Goal: Task Accomplishment & Management: Manage account settings

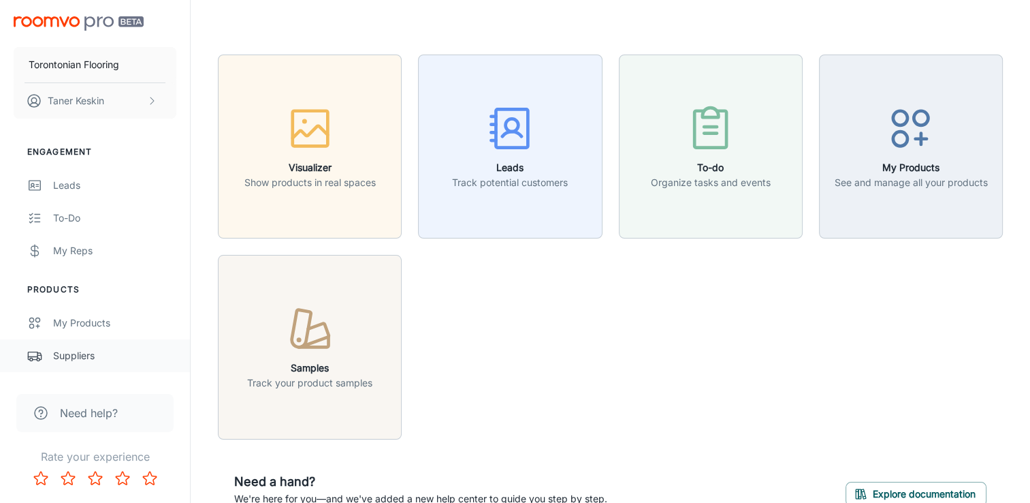
click at [79, 355] on div "Suppliers" at bounding box center [114, 355] width 123 height 15
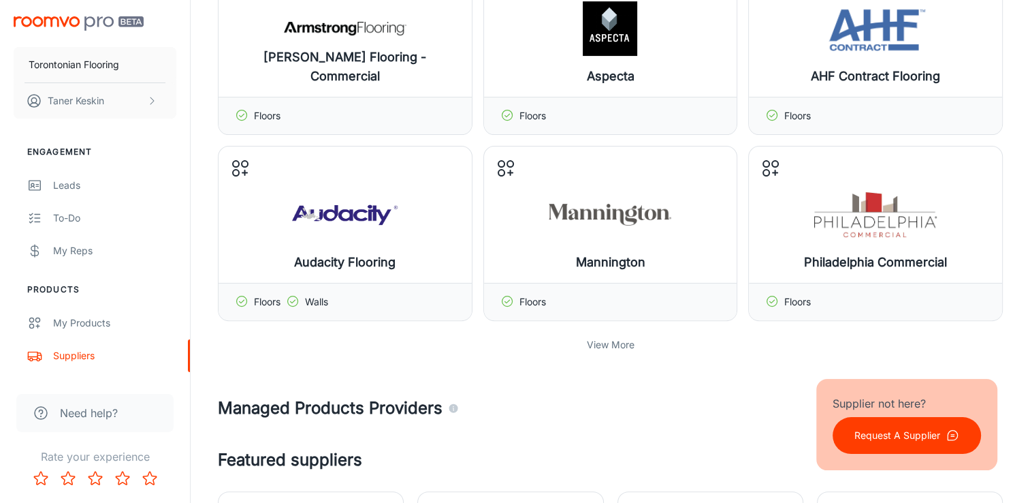
scroll to position [454, 0]
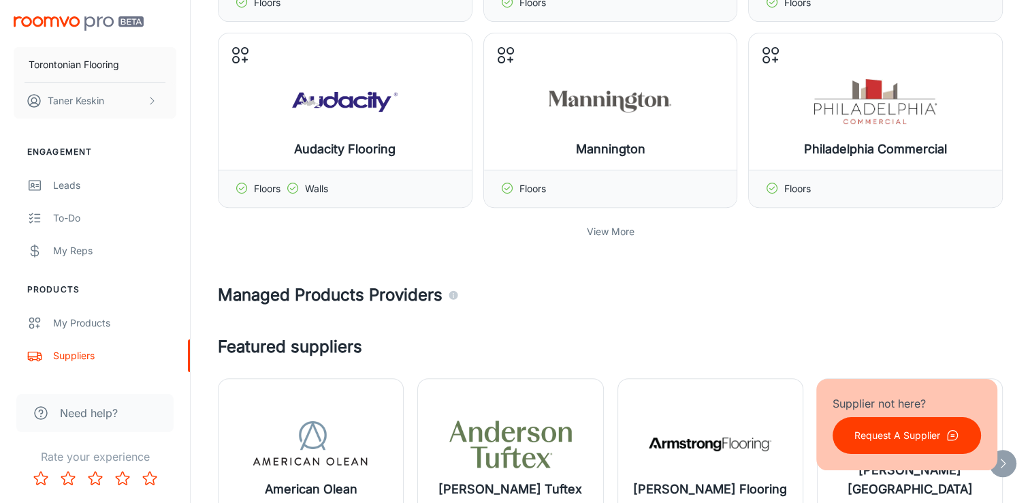
click at [614, 229] on p "View More" at bounding box center [611, 231] width 48 height 15
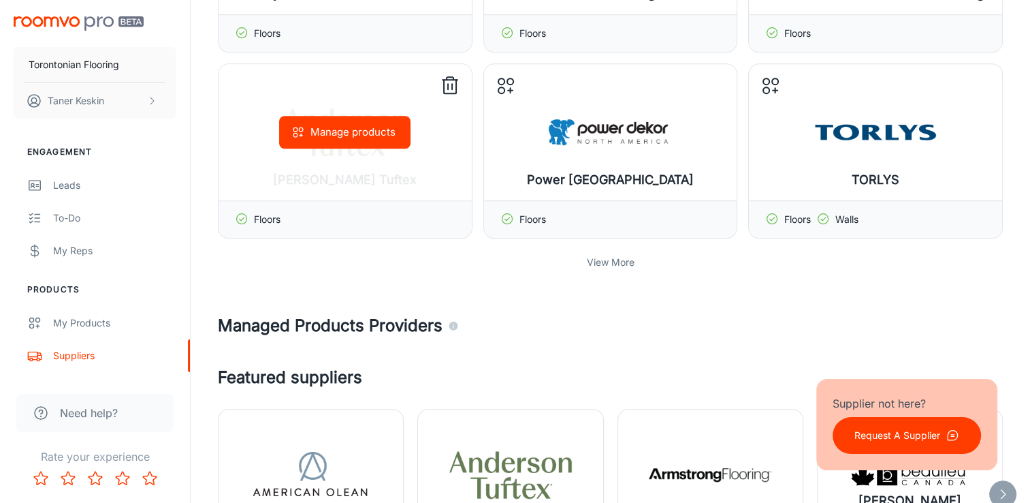
scroll to position [1022, 0]
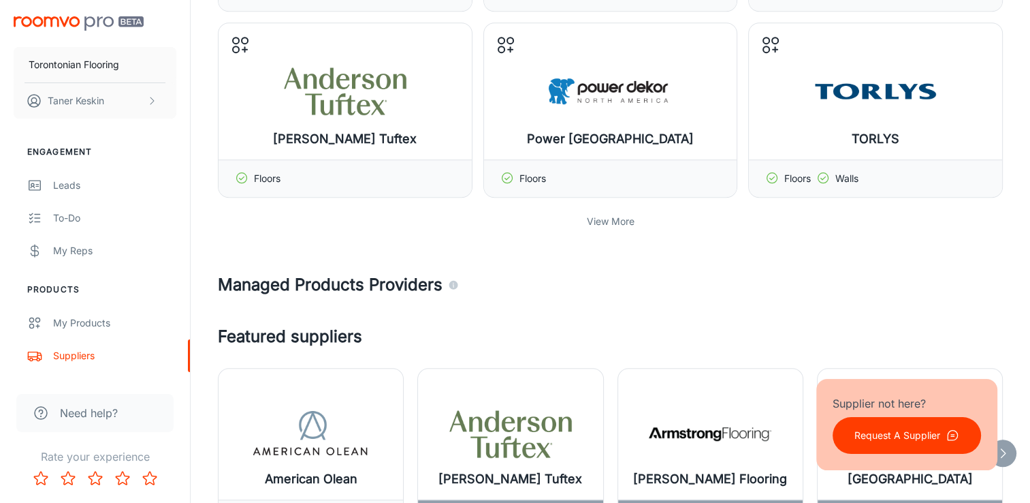
click at [604, 215] on p "View More" at bounding box center [611, 221] width 48 height 15
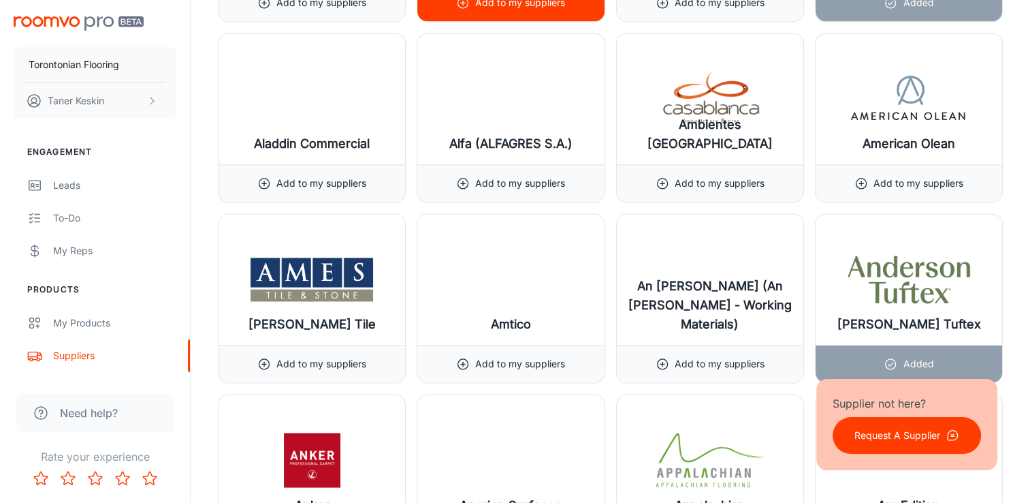
scroll to position [2156, 0]
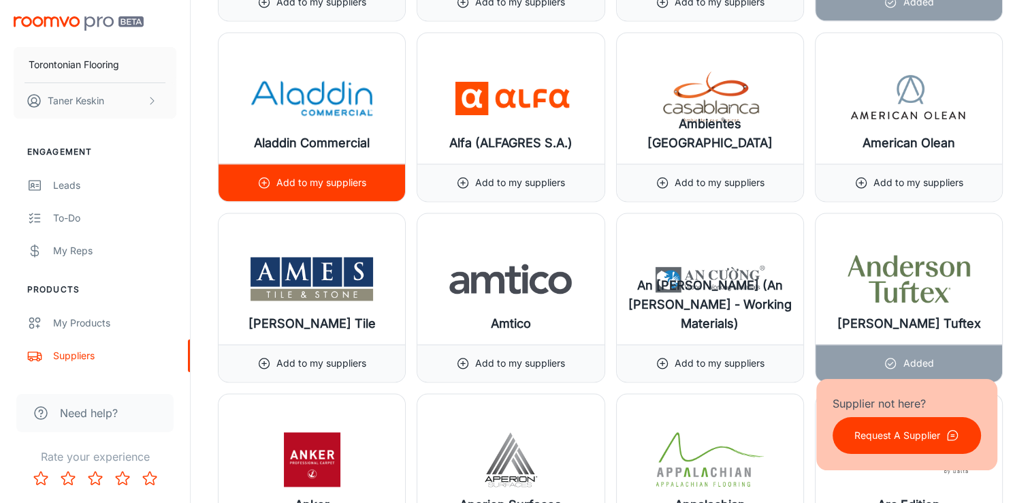
click at [302, 178] on p "Add to my suppliers" at bounding box center [321, 182] width 90 height 15
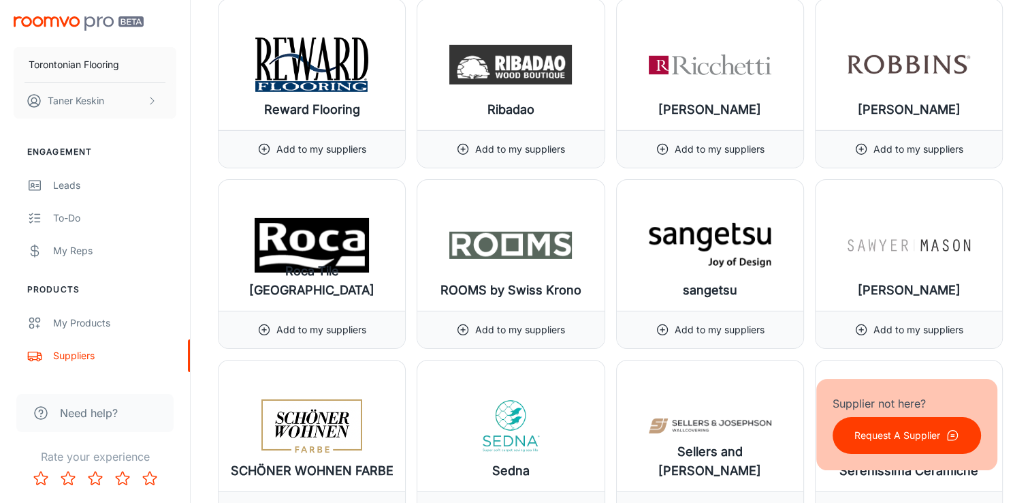
scroll to position [14755, 0]
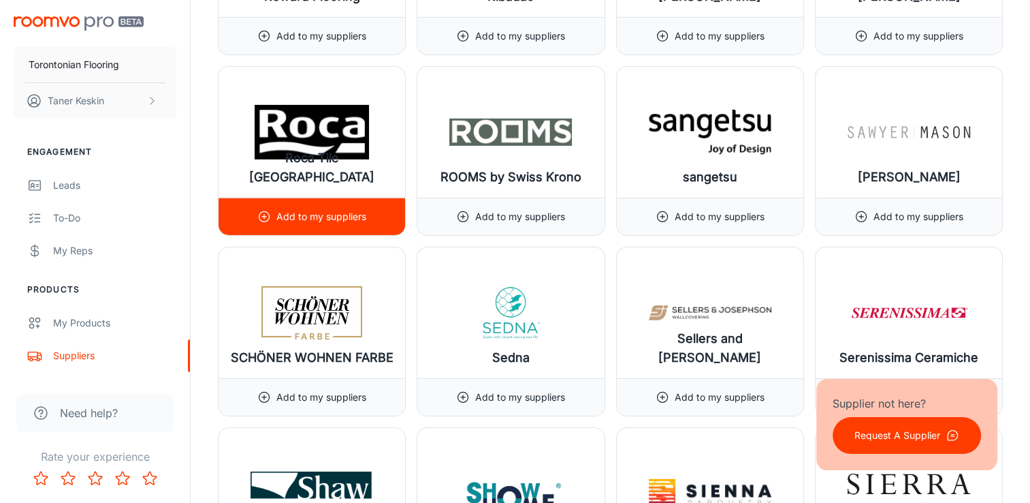
click at [330, 209] on p "Add to my suppliers" at bounding box center [321, 216] width 90 height 15
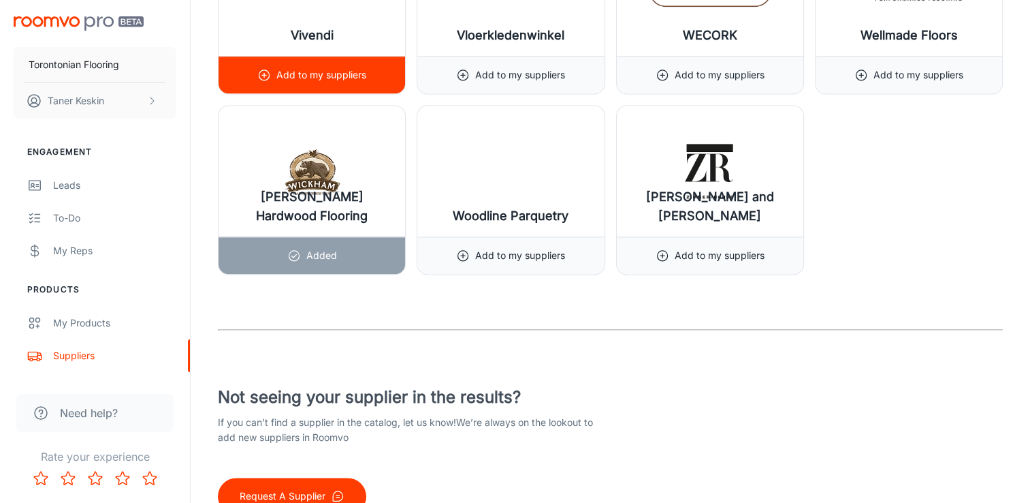
scroll to position [17455, 0]
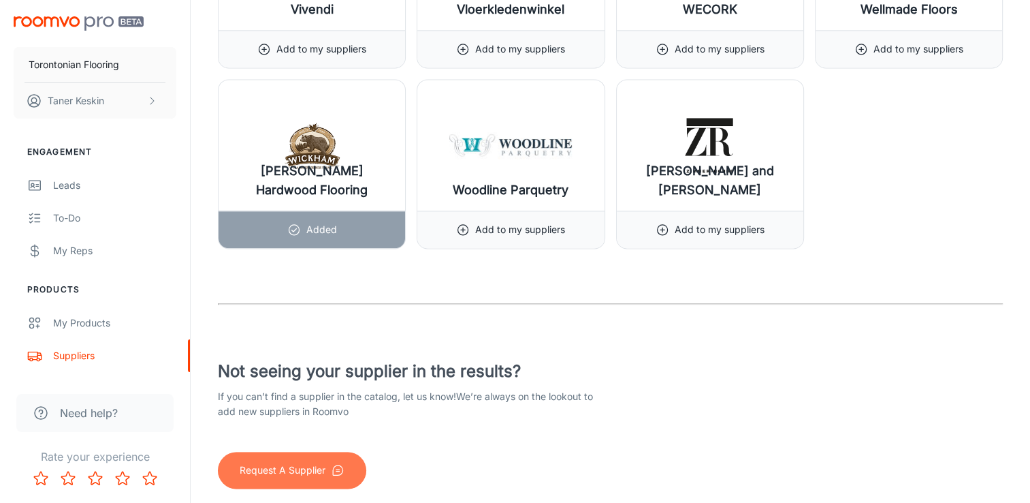
click at [289, 462] on p "Request A Supplier" at bounding box center [283, 469] width 86 height 15
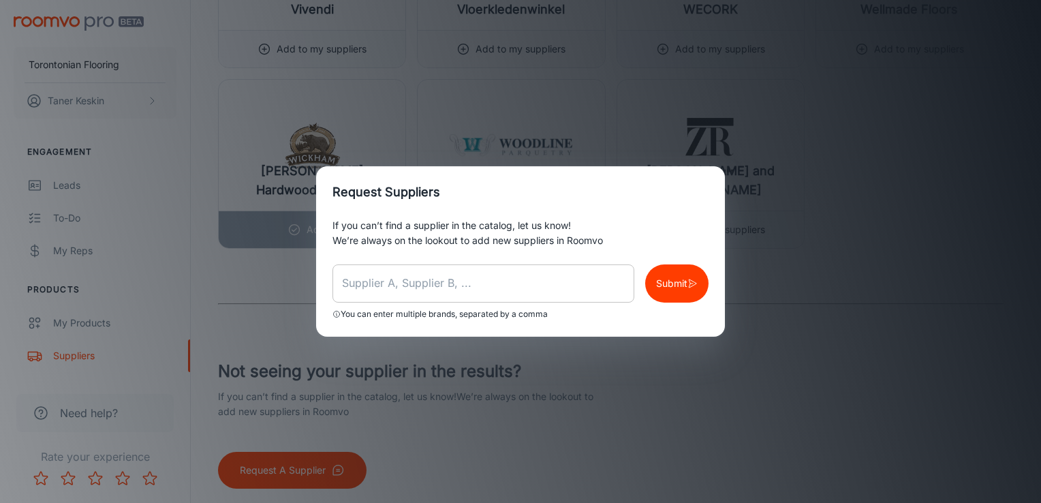
click at [400, 279] on input "text" at bounding box center [483, 283] width 302 height 38
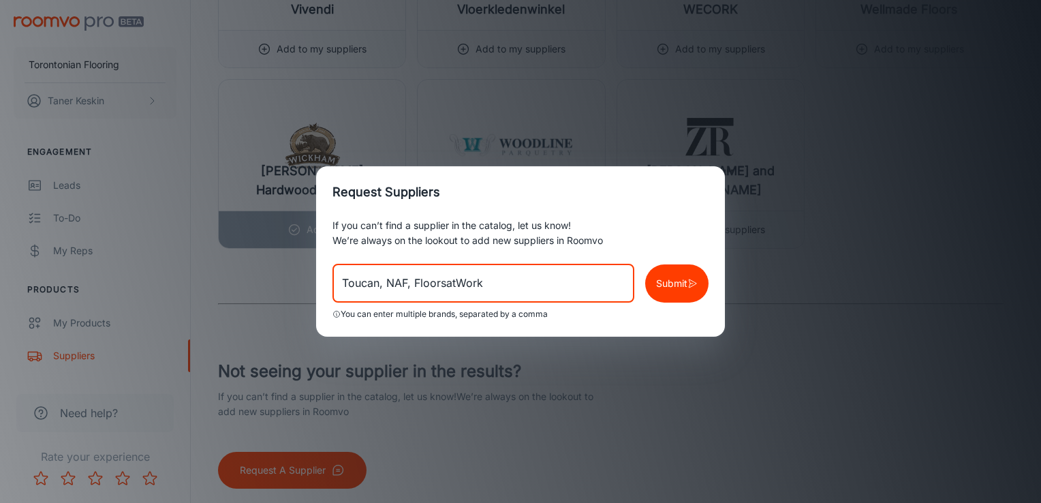
click at [509, 288] on input "Toucan, NAF, FloorsatWork" at bounding box center [483, 283] width 302 height 38
type input "Toucan, NAF, FloorsatWork, Biyork, Sunshiny, Purelex"
click at [663, 285] on p "Submit" at bounding box center [671, 283] width 31 height 15
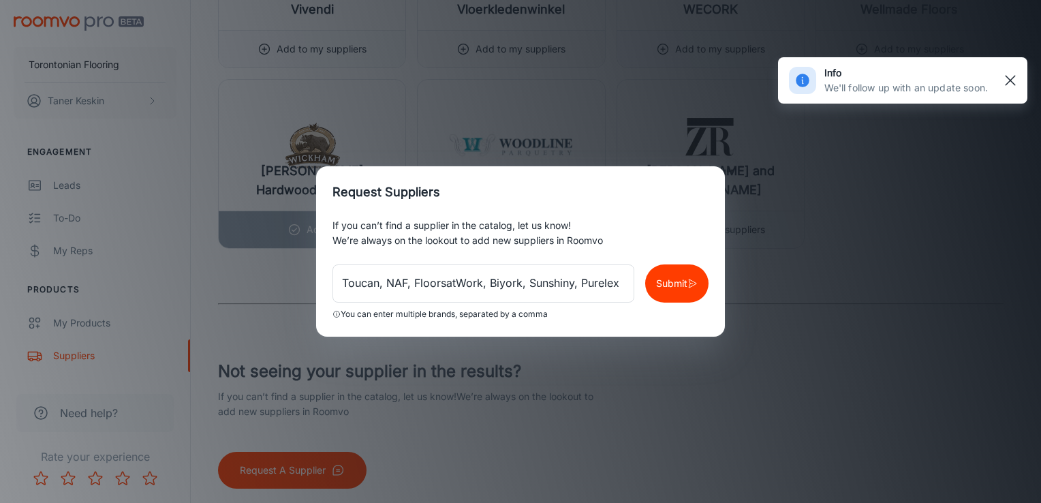
click at [1012, 80] on rect "button" at bounding box center [1010, 80] width 16 height 16
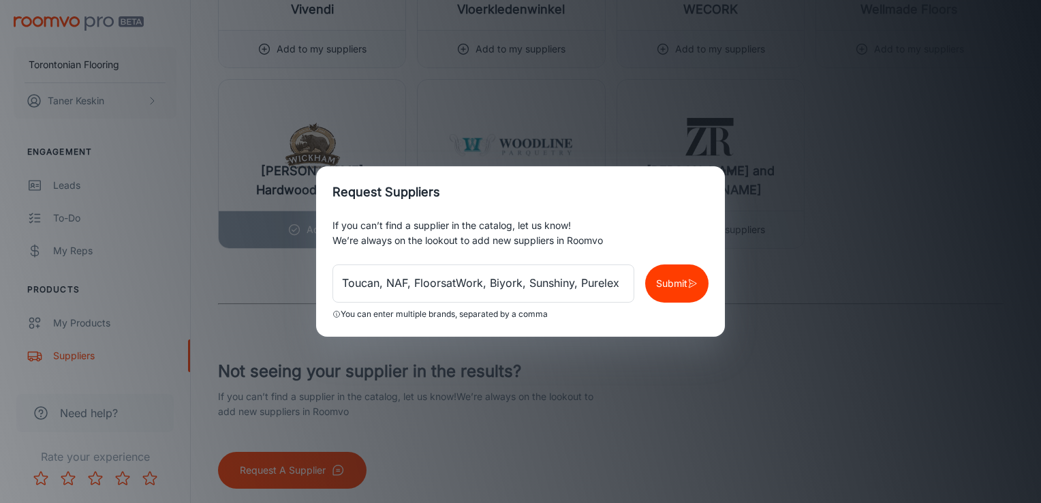
click at [498, 389] on div "Request Suppliers If you can’t find a supplier in the catalog, let us know! We’…" at bounding box center [520, 251] width 1041 height 503
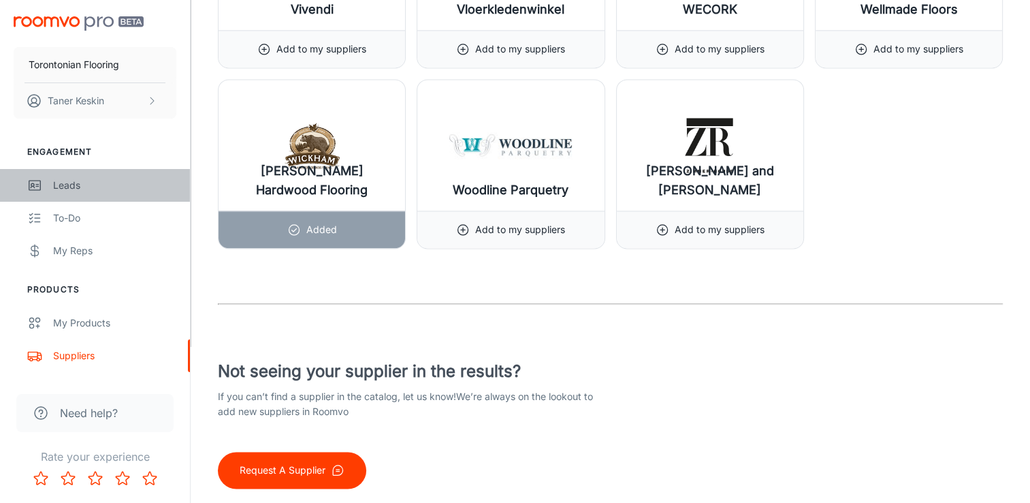
click at [65, 179] on div "Leads" at bounding box center [114, 185] width 123 height 15
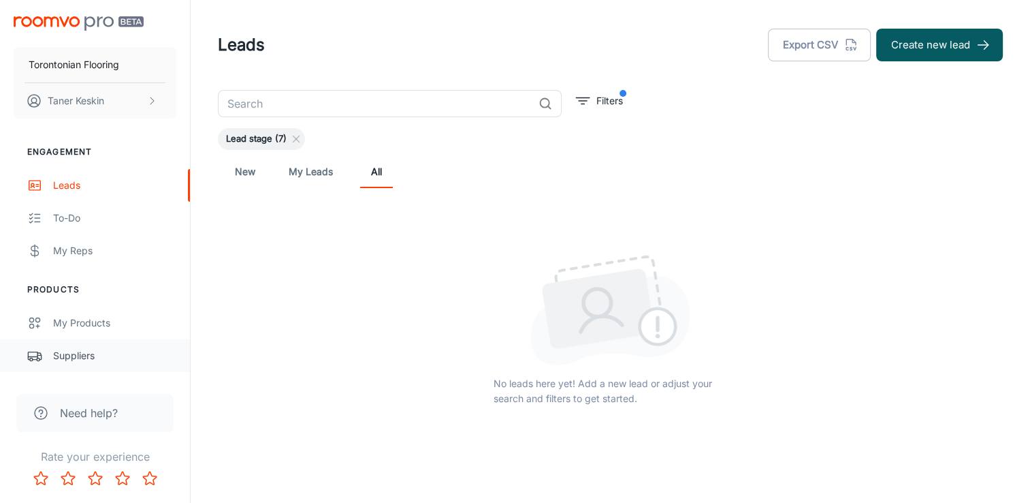
click at [82, 358] on div "Suppliers" at bounding box center [114, 355] width 123 height 15
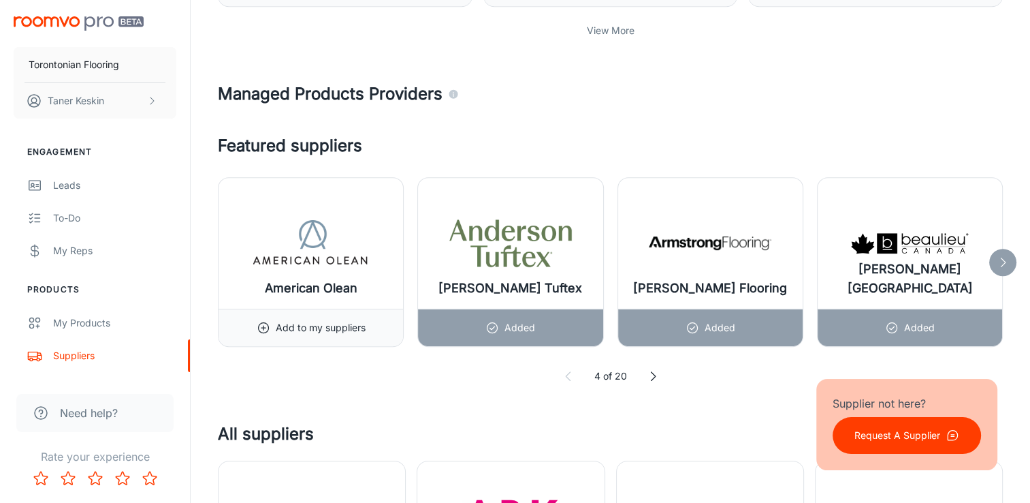
scroll to position [681, 0]
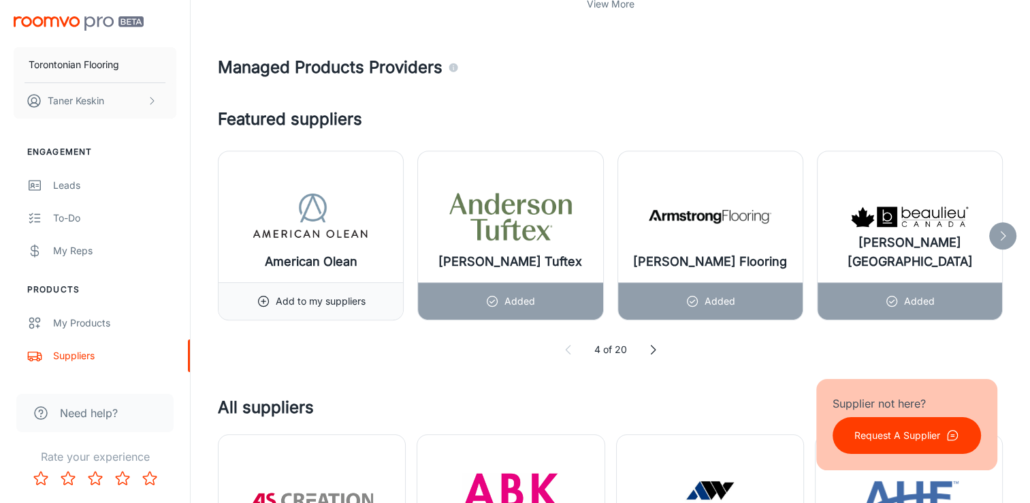
click at [874, 433] on p "Request A Supplier" at bounding box center [898, 435] width 86 height 15
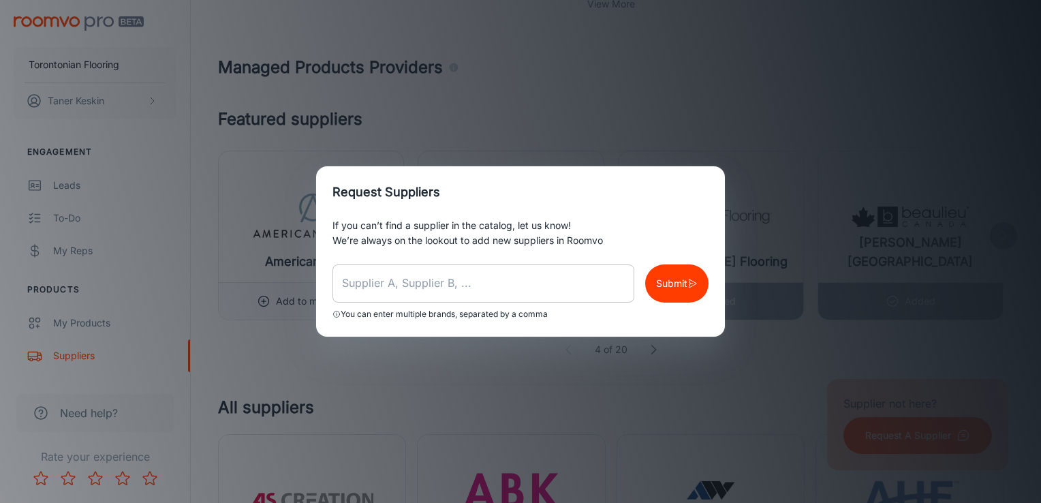
click at [488, 290] on input "text" at bounding box center [483, 283] width 302 height 38
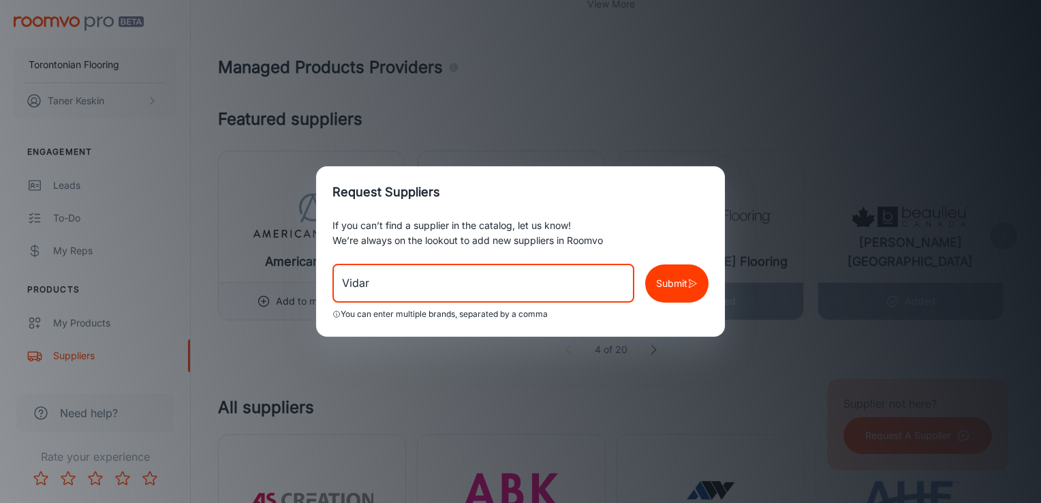
type input "Vidar"
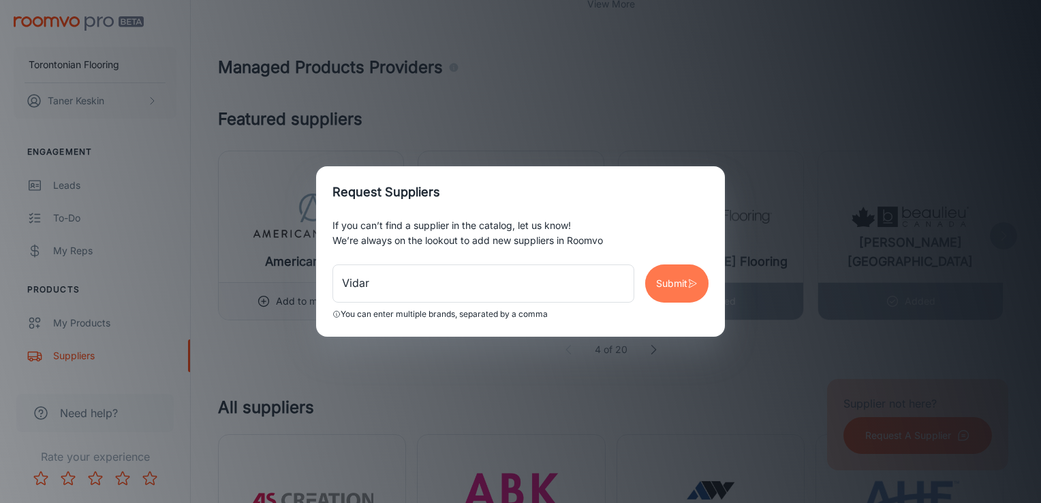
click at [671, 279] on p "Submit" at bounding box center [671, 283] width 31 height 15
click at [676, 287] on p "Submit" at bounding box center [671, 283] width 31 height 15
click at [651, 115] on div "Request Suppliers If you can’t find a supplier in the catalog, let us know! We’…" at bounding box center [520, 251] width 1041 height 503
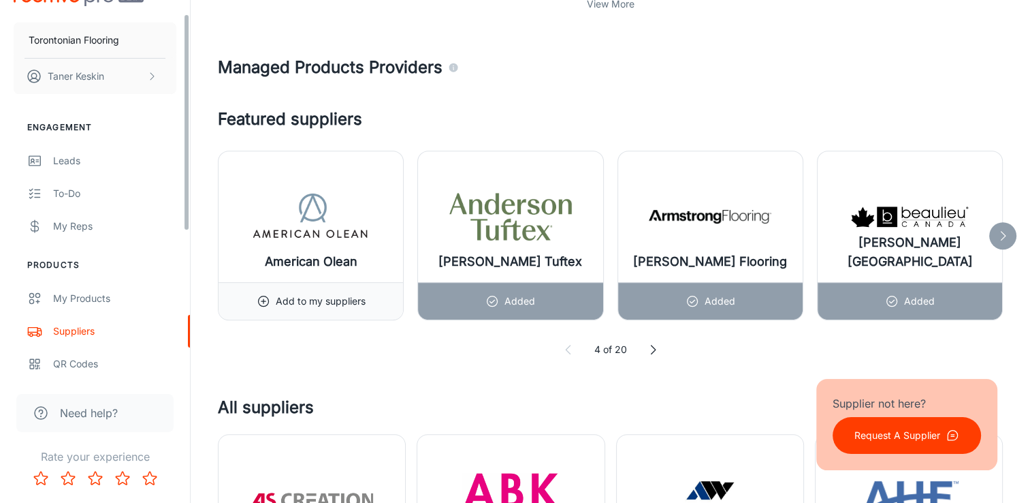
scroll to position [0, 0]
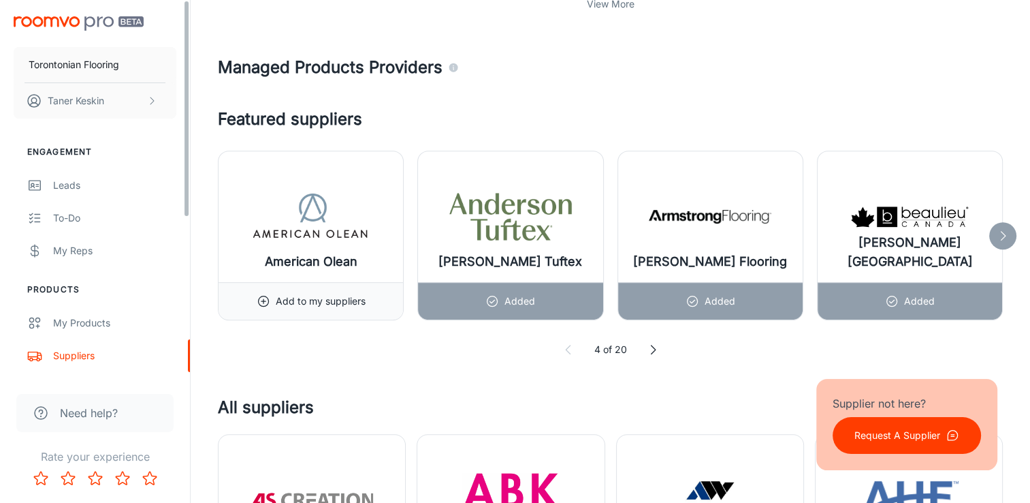
drag, startPoint x: 188, startPoint y: 108, endPoint x: 180, endPoint y: 95, distance: 15.0
click at [180, 95] on div "Torontonian Flooring [PERSON_NAME] Engagement Leads To-do My Reps Products My P…" at bounding box center [95, 188] width 190 height 377
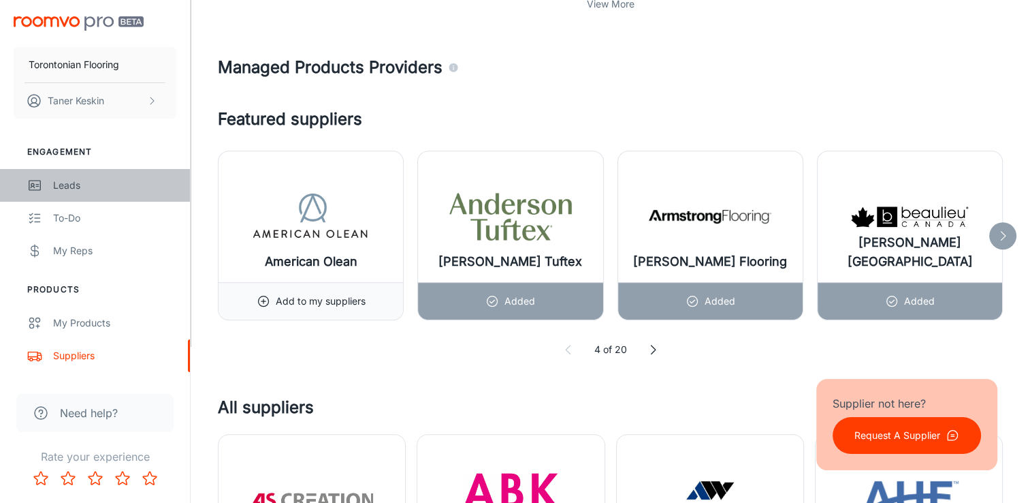
click at [57, 183] on div "Leads" at bounding box center [114, 185] width 123 height 15
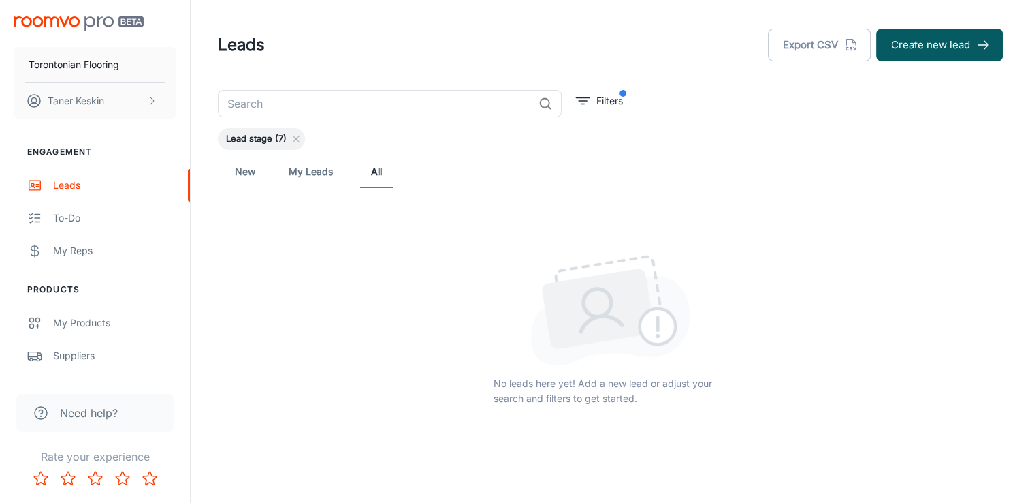
click at [253, 140] on span "Lead stage (7)" at bounding box center [256, 139] width 77 height 14
click at [305, 170] on link "My Leads" at bounding box center [311, 171] width 44 height 33
click at [252, 173] on link "New" at bounding box center [245, 171] width 33 height 33
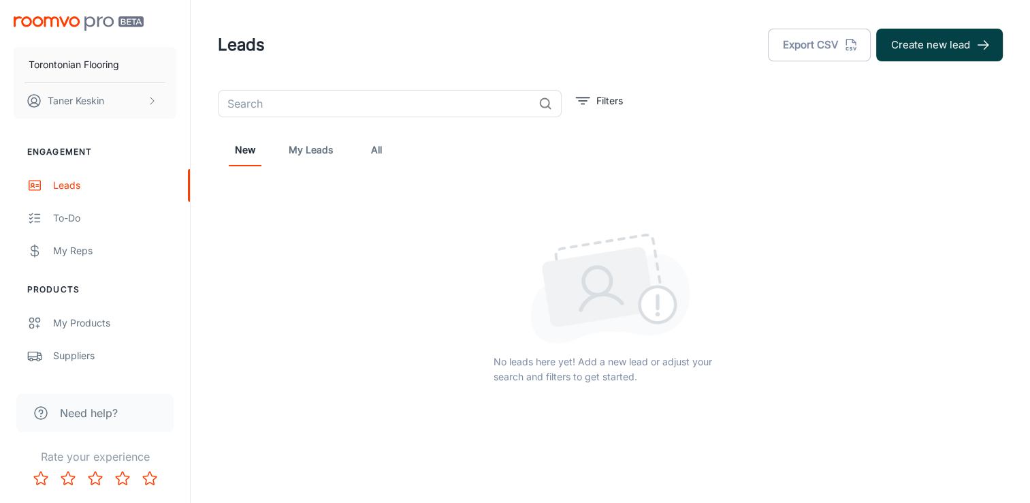
click at [928, 39] on button "Create new lead" at bounding box center [939, 45] width 127 height 33
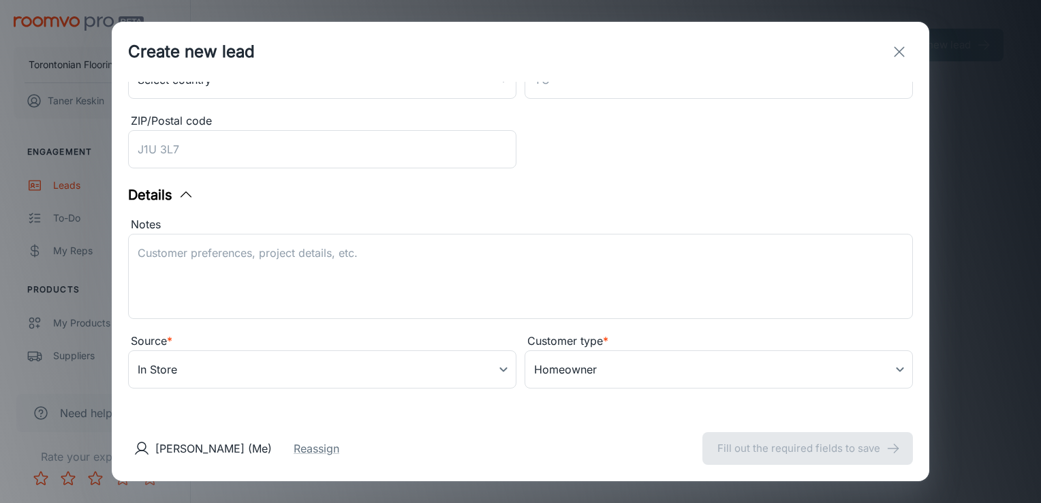
scroll to position [334, 0]
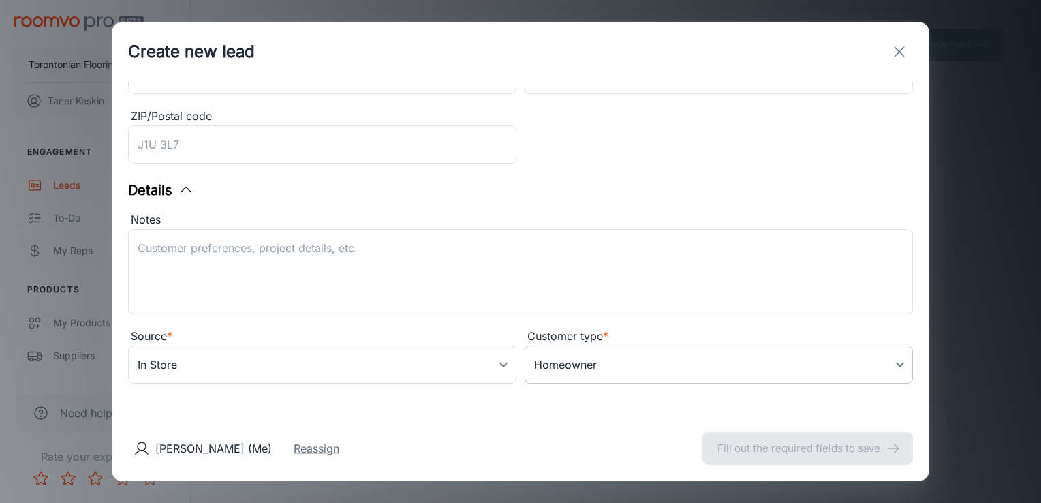
click at [687, 361] on body "Torontonian Flooring [PERSON_NAME] Engagement Leads To-do My Reps Products My P…" at bounding box center [520, 251] width 1041 height 503
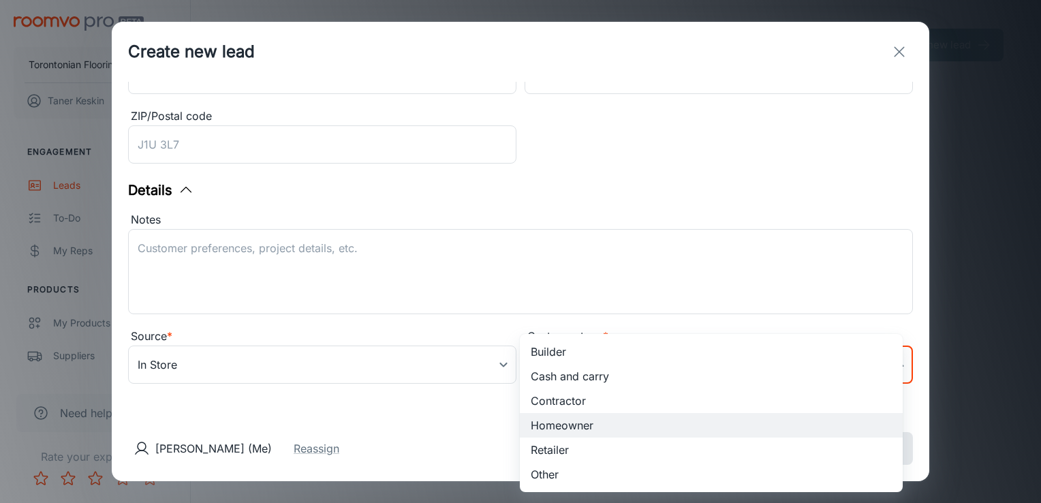
click at [647, 272] on div at bounding box center [520, 251] width 1041 height 503
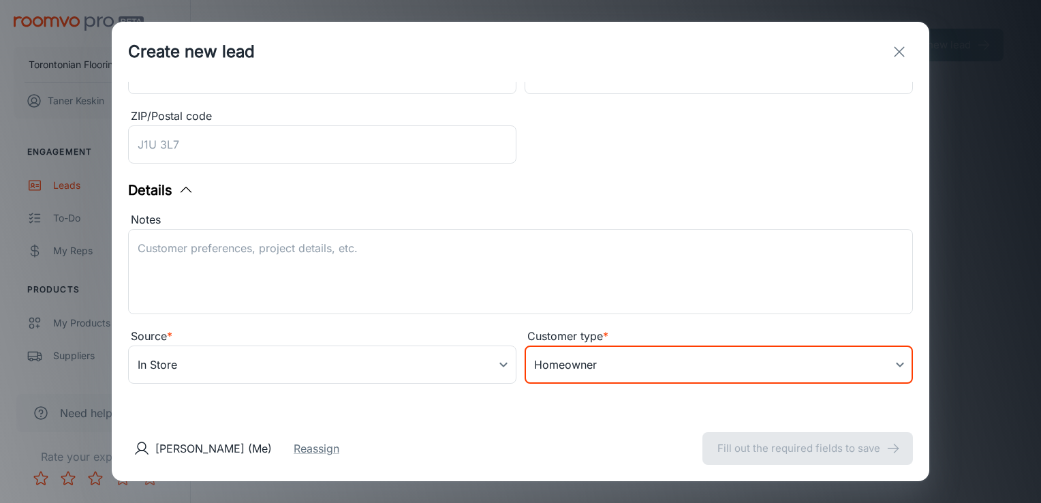
click at [898, 48] on icon "exit" at bounding box center [899, 52] width 16 height 16
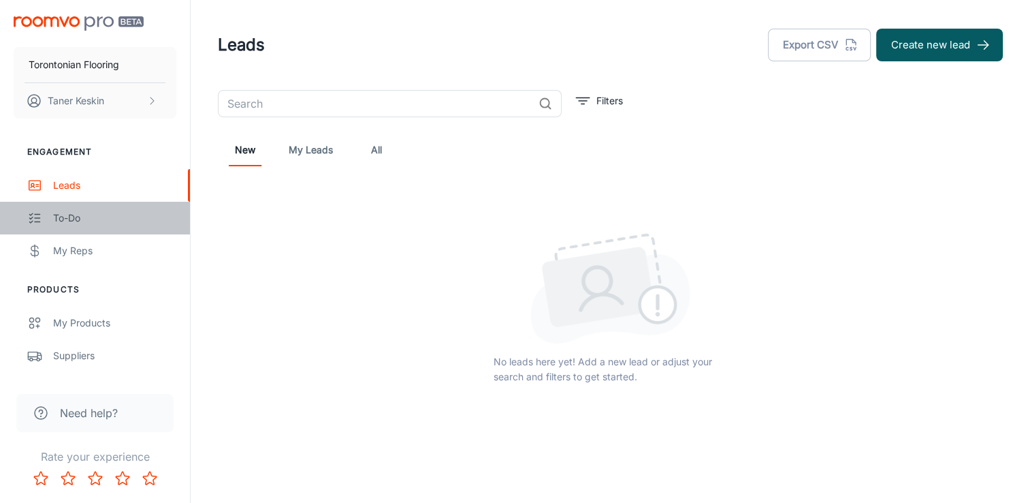
click at [74, 215] on div "To-do" at bounding box center [114, 217] width 123 height 15
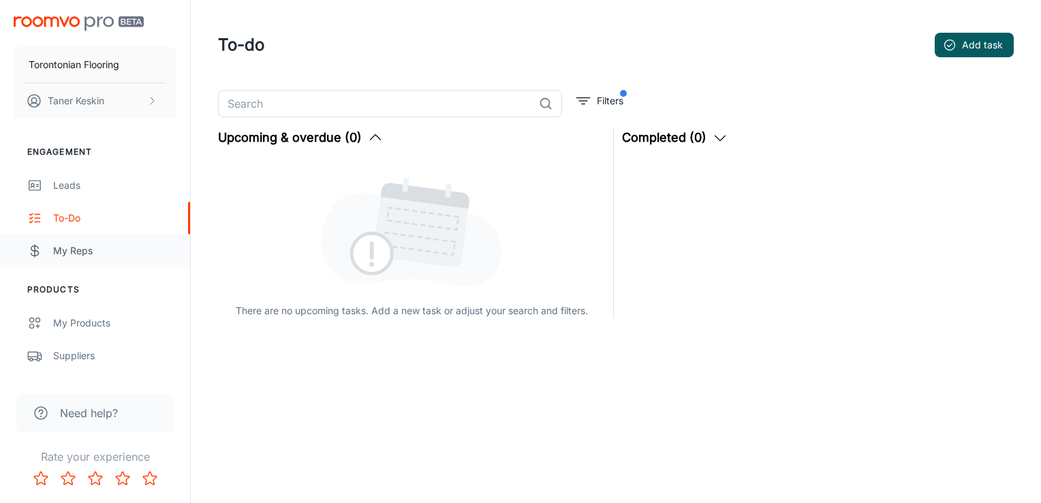
click at [80, 248] on div "My Reps" at bounding box center [114, 250] width 123 height 15
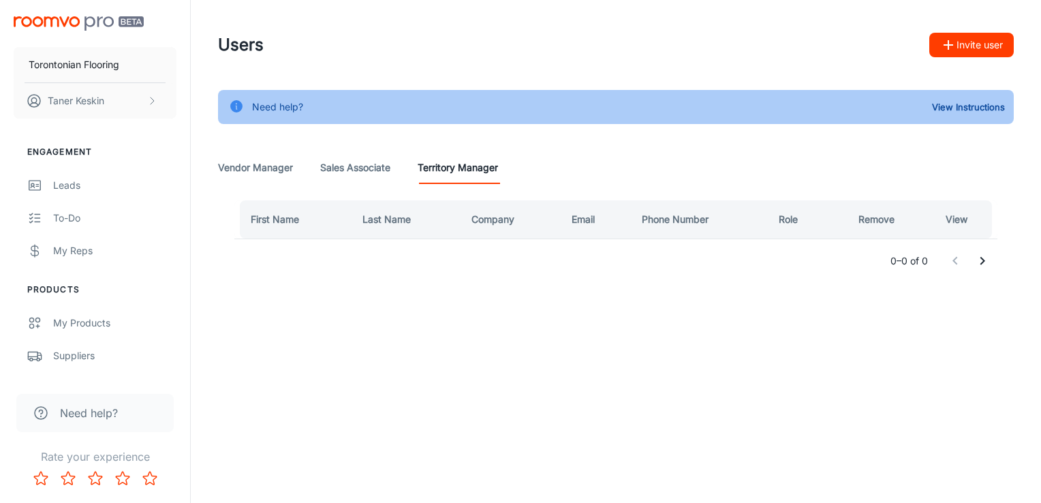
click at [333, 165] on Associate "Sales Associate" at bounding box center [355, 167] width 70 height 33
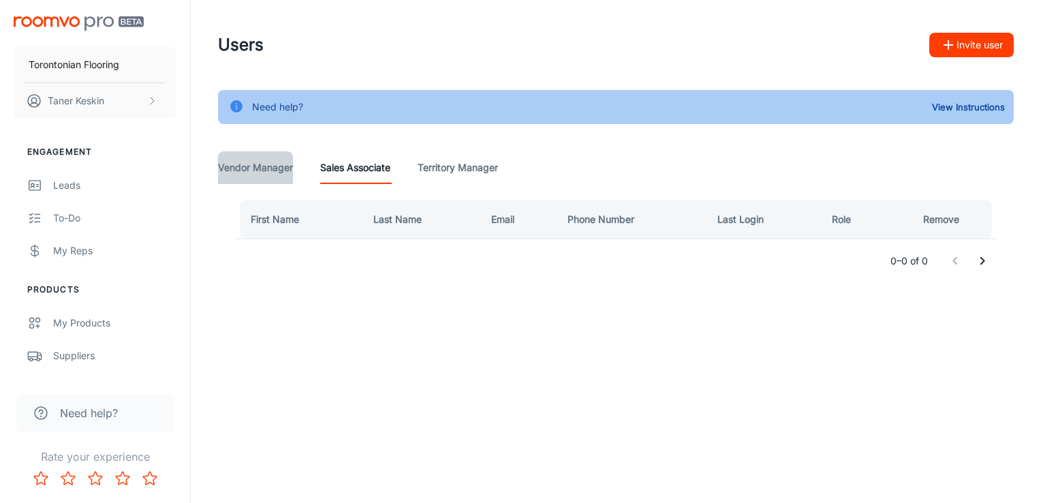
click at [246, 170] on Manager "Vendor Manager" at bounding box center [255, 167] width 75 height 33
